Goal: Task Accomplishment & Management: Complete application form

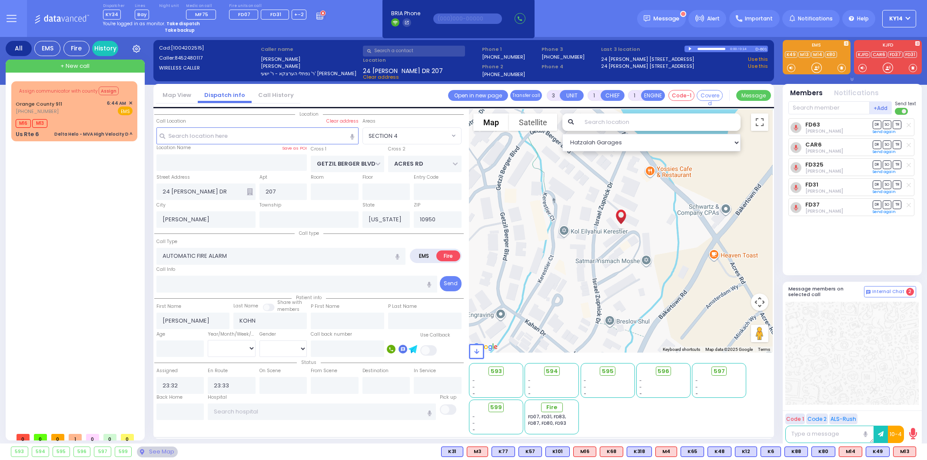
select select "SECTION 4"
select select
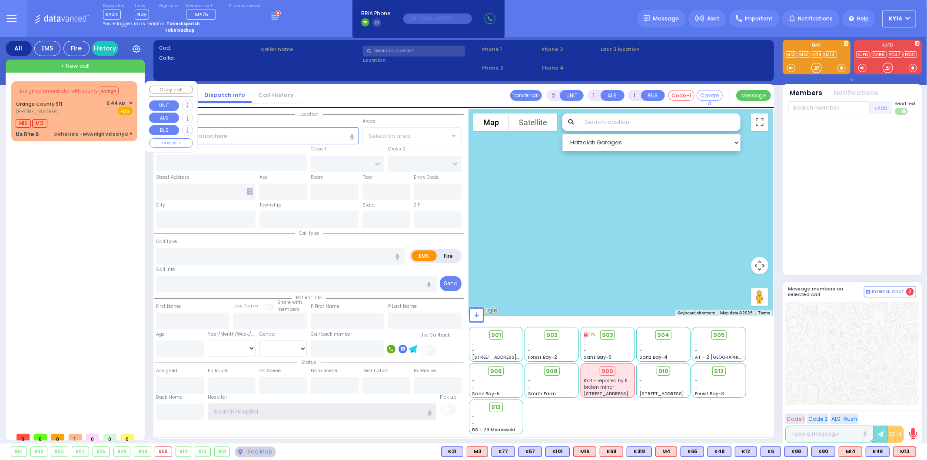
type input "ky14"
click at [97, 115] on div "Assign communicator with county Assign [GEOGRAPHIC_DATA] 911 [PHONE_NUMBER] 6:4…" at bounding box center [74, 111] width 123 height 57
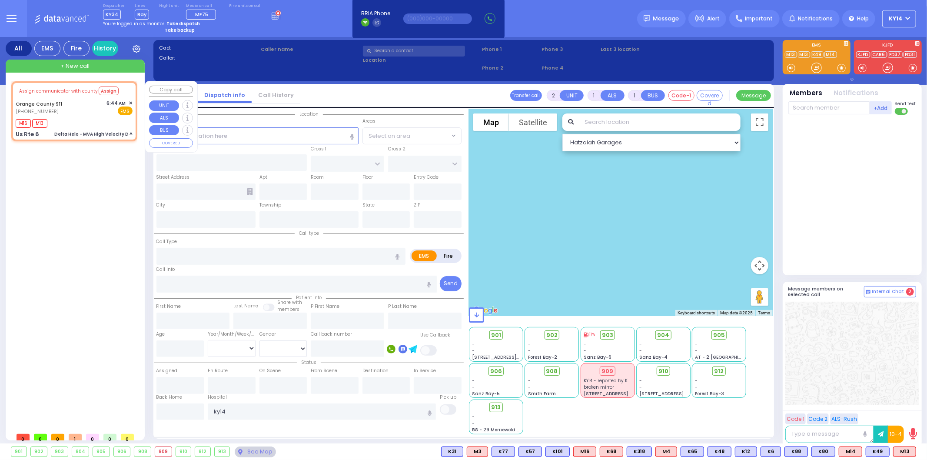
type input "6"
select select
type input "Delta Helo - MVA High Velocity D ^"
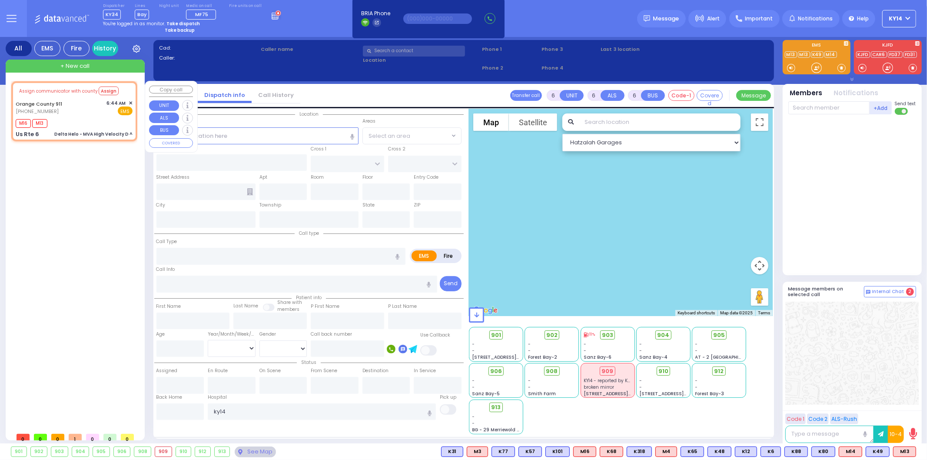
radio input "true"
type input "Nature: : Delta Helo - MVA High Velocity D ^ Address: : [GEOGRAPHIC_DATA]: : [G…"
select select
type input "06:48"
select select "Hatzalah Garages"
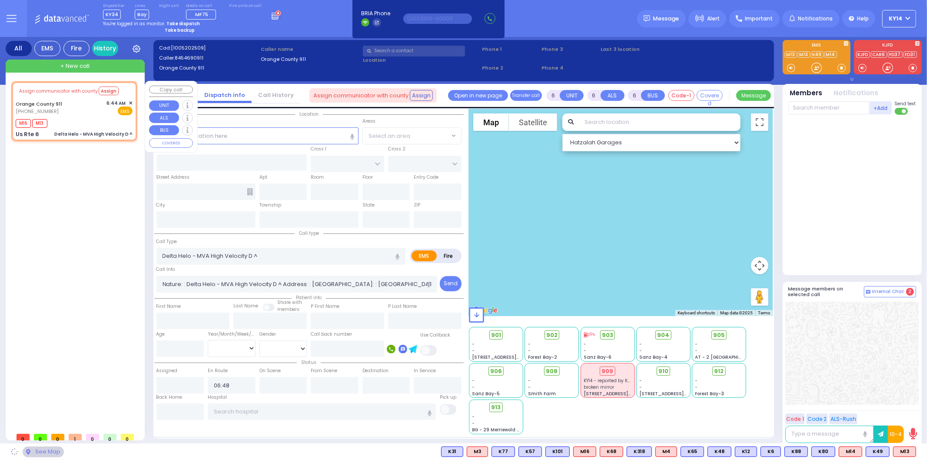
type input "Us Rte 6"
type input "Monroe"
type input "[US_STATE]"
type input "10928"
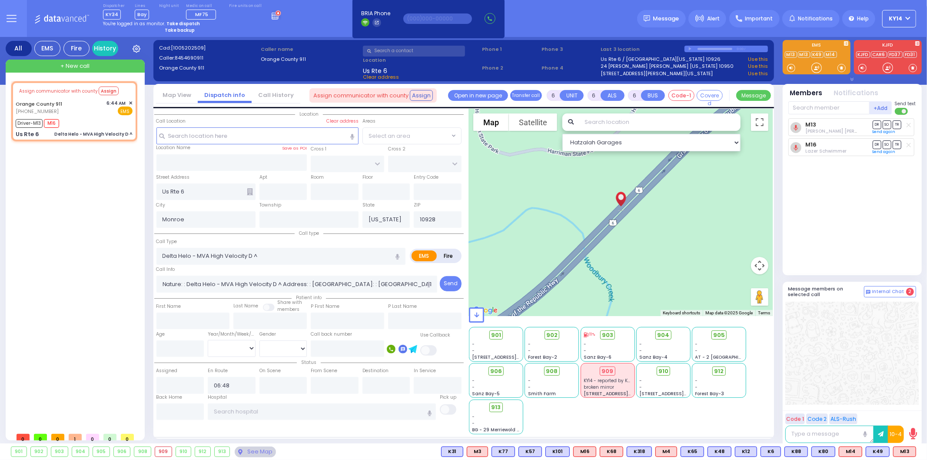
select select
radio input "true"
type input "Unknown"
select select "Year"
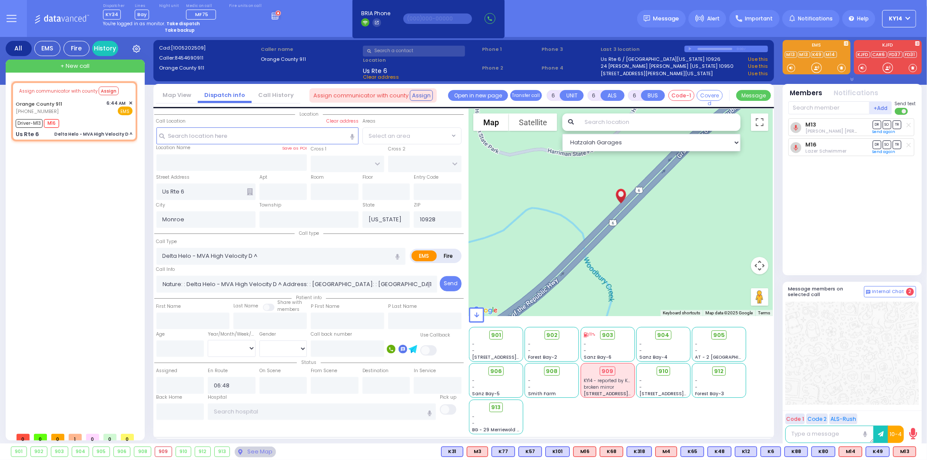
type input "06:48"
type input "08:17"
select select "Hatzalah Garages"
select select
radio input "true"
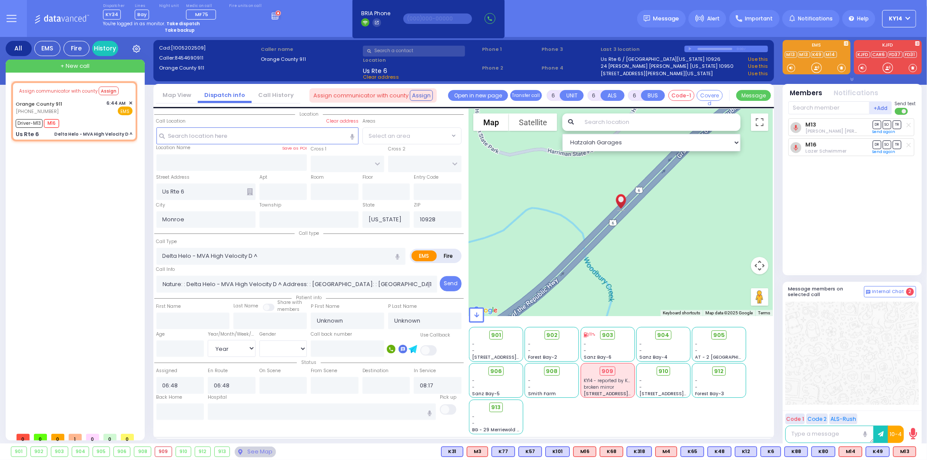
select select "Year"
select select "Hatzalah Garages"
select select
radio input "true"
select select "Year"
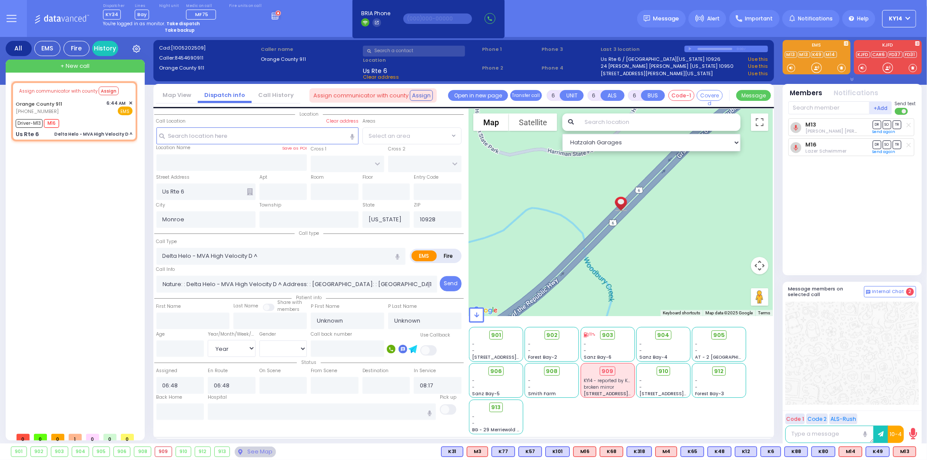
select select "Hatzalah Garages"
select select
radio input "true"
select select "Year"
select select "Hatzalah Garages"
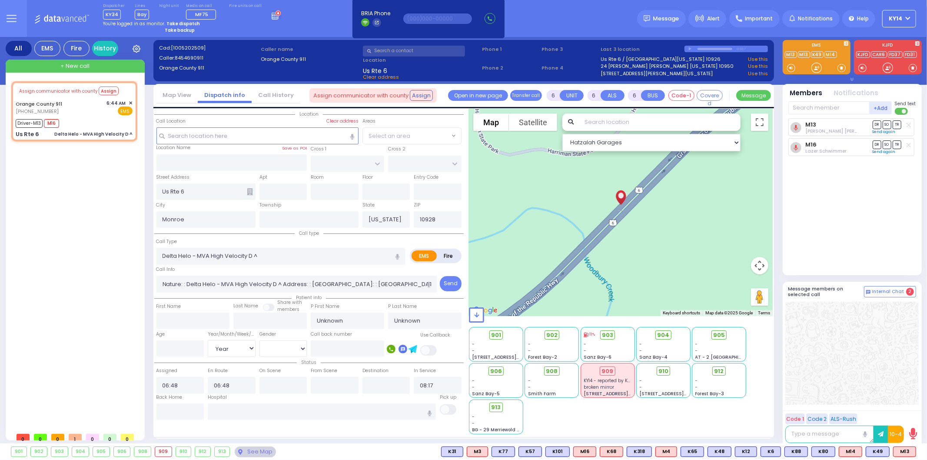
select select
radio input "true"
select select "Year"
select select "Hatzalah Garages"
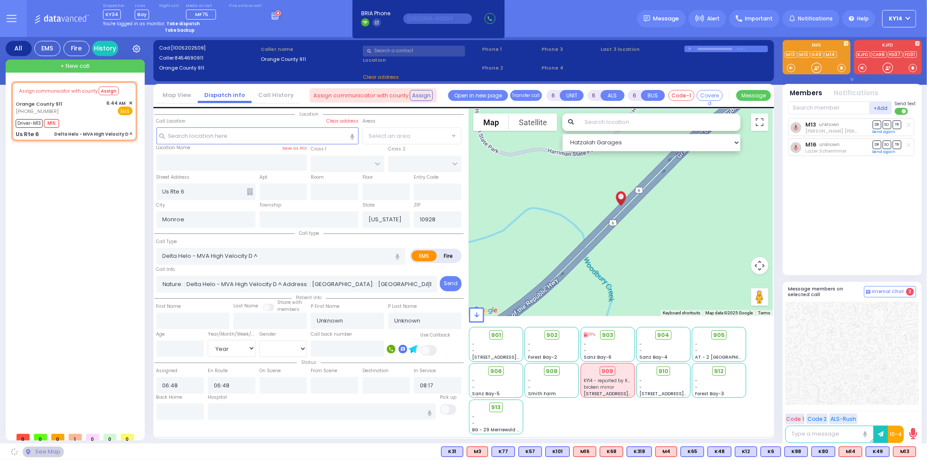
select select
radio input "true"
select select "Year"
select select "Hatzalah Garages"
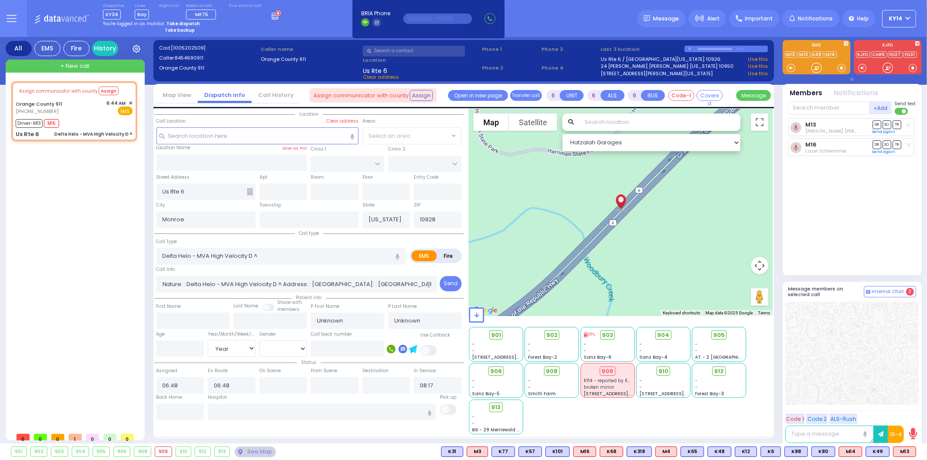
select select
radio input "true"
select select "Year"
select select "Hatzalah Garages"
select select
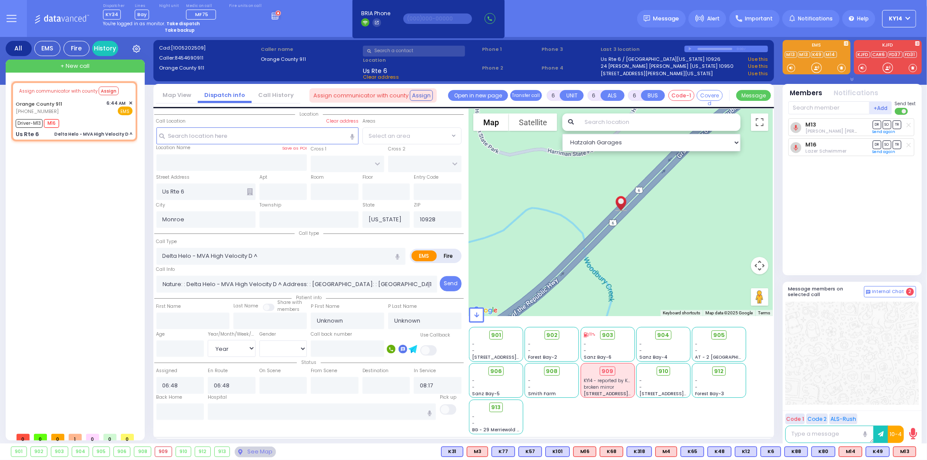
radio input "true"
select select "Year"
select select "Hatzalah Garages"
select select
radio input "true"
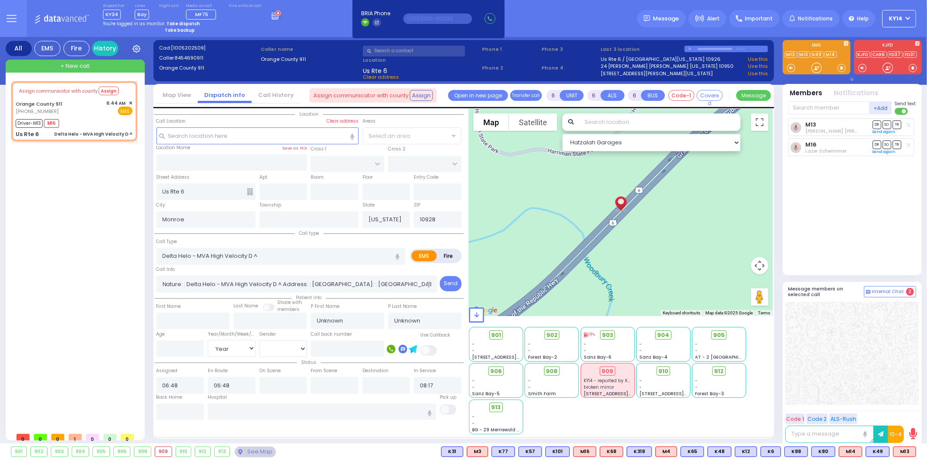
select select "Year"
select select "Hatzalah Garages"
select select
radio input "true"
select select "Year"
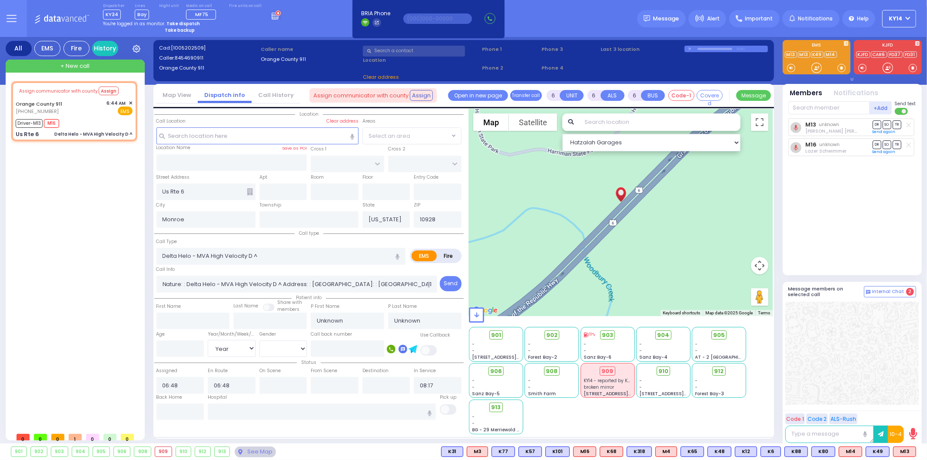
select select "Hatzalah Garages"
select select
radio input "true"
select select "Year"
select select "Hatzalah Garages"
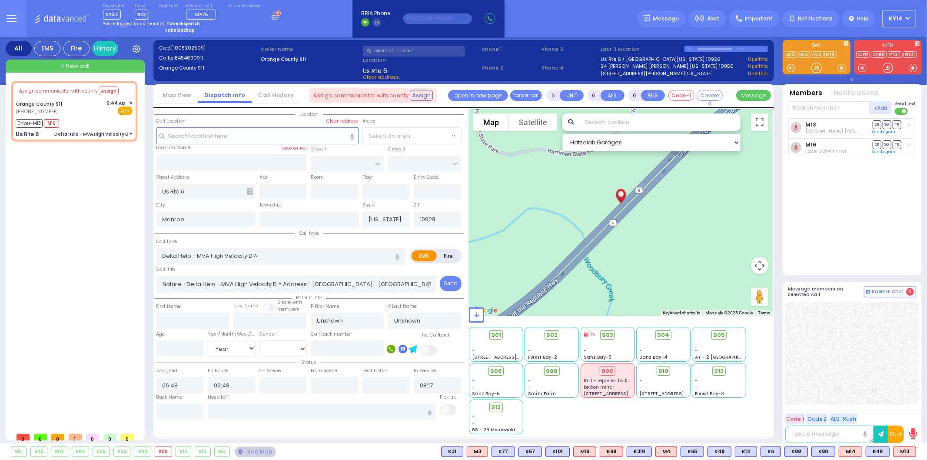
select select
radio input "true"
select select "Year"
select select "Hatzalah Garages"
